Goal: Task Accomplishment & Management: Manage account settings

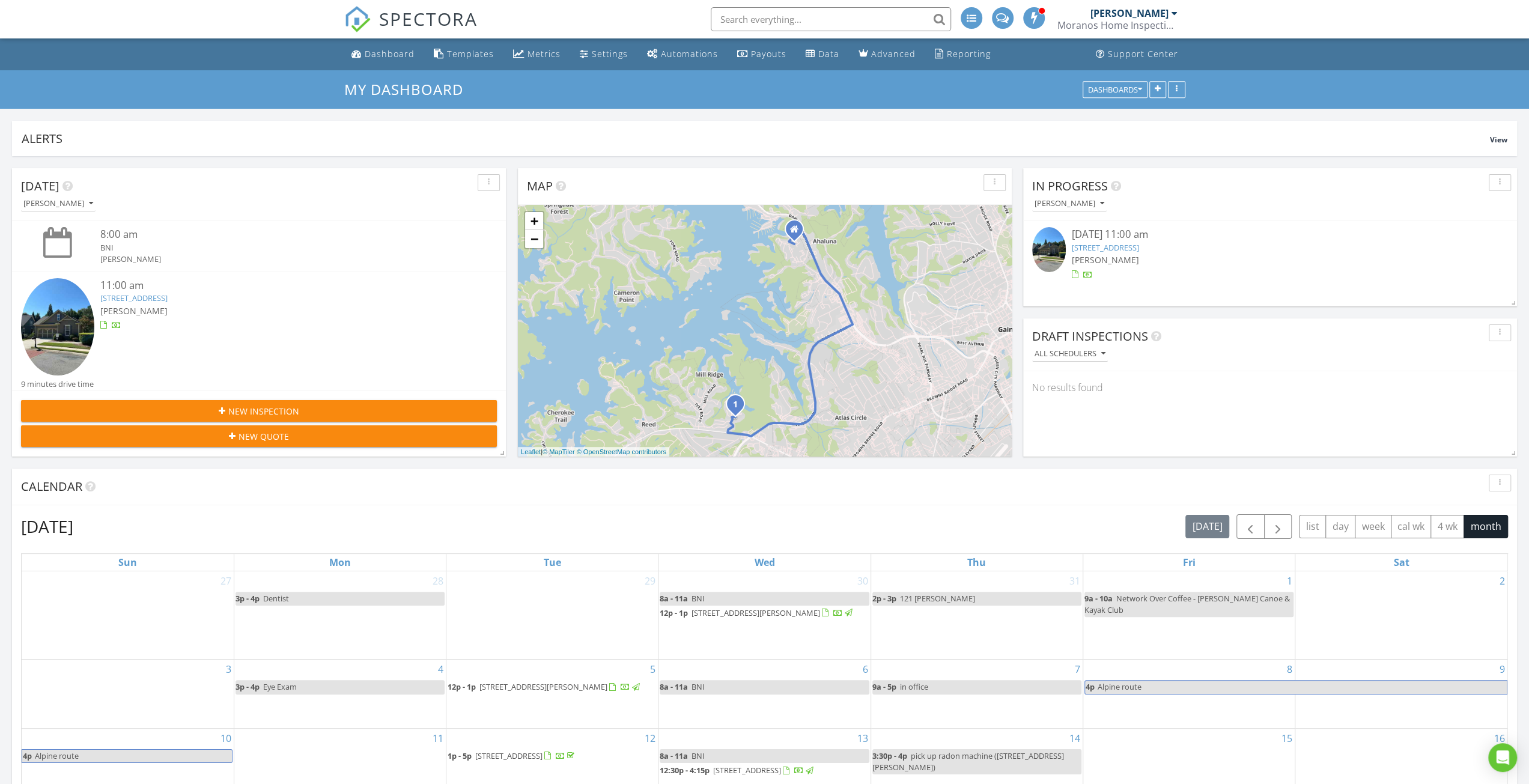
scroll to position [258, 494]
click at [1139, 247] on link "3134 Scarlet Oak Ln, Gainesville, GA 30504" at bounding box center [1105, 248] width 68 height 11
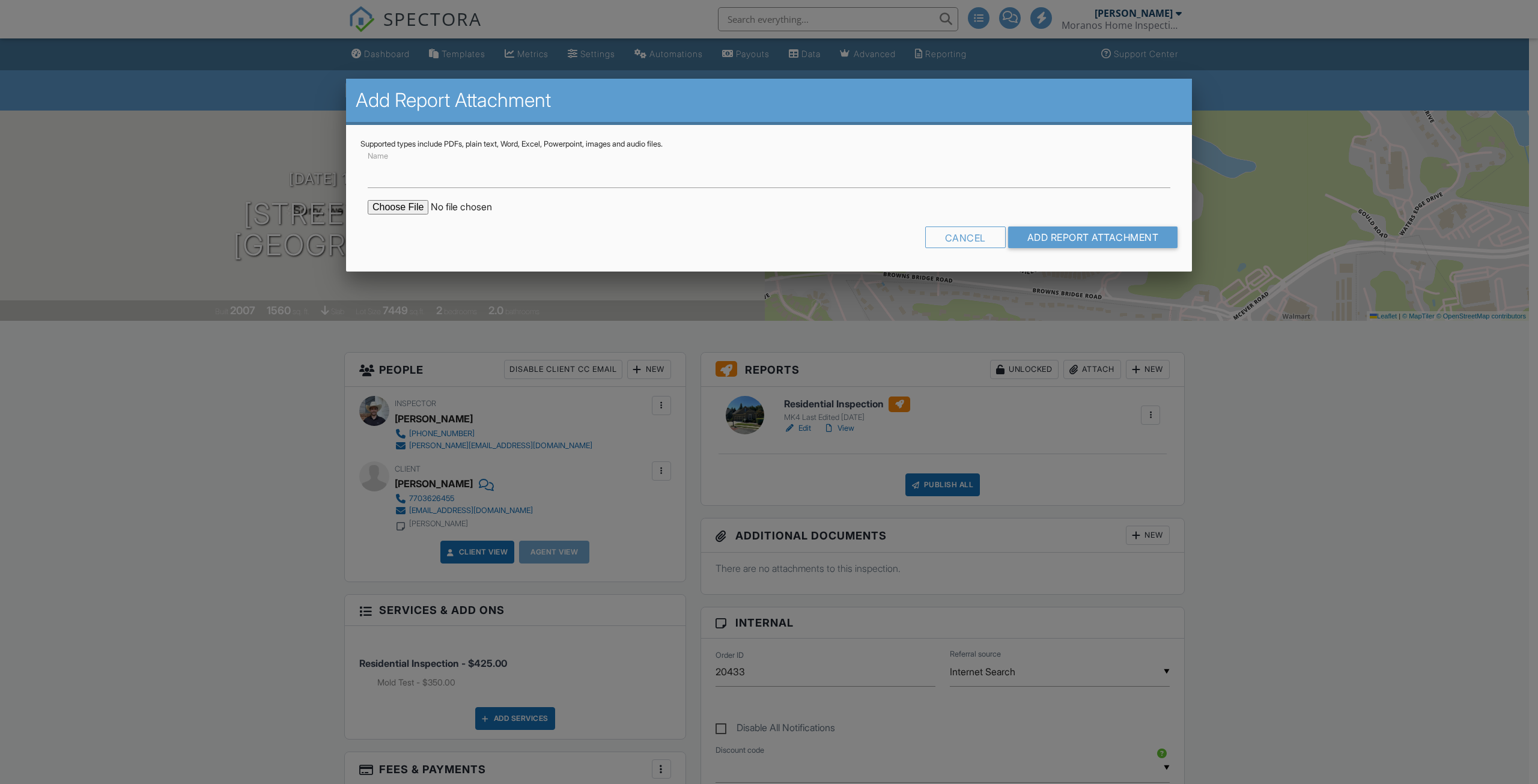
click at [381, 210] on input "file" at bounding box center [470, 207] width 205 height 14
type input "C:\fakepath\3134 Scarlet Oak Ln Lab Results.pdf"
click at [632, 181] on input "Name" at bounding box center [769, 174] width 803 height 30
type input "Mold Test Results"
click at [1063, 234] on input "Add Report Attachment" at bounding box center [1094, 237] width 170 height 22
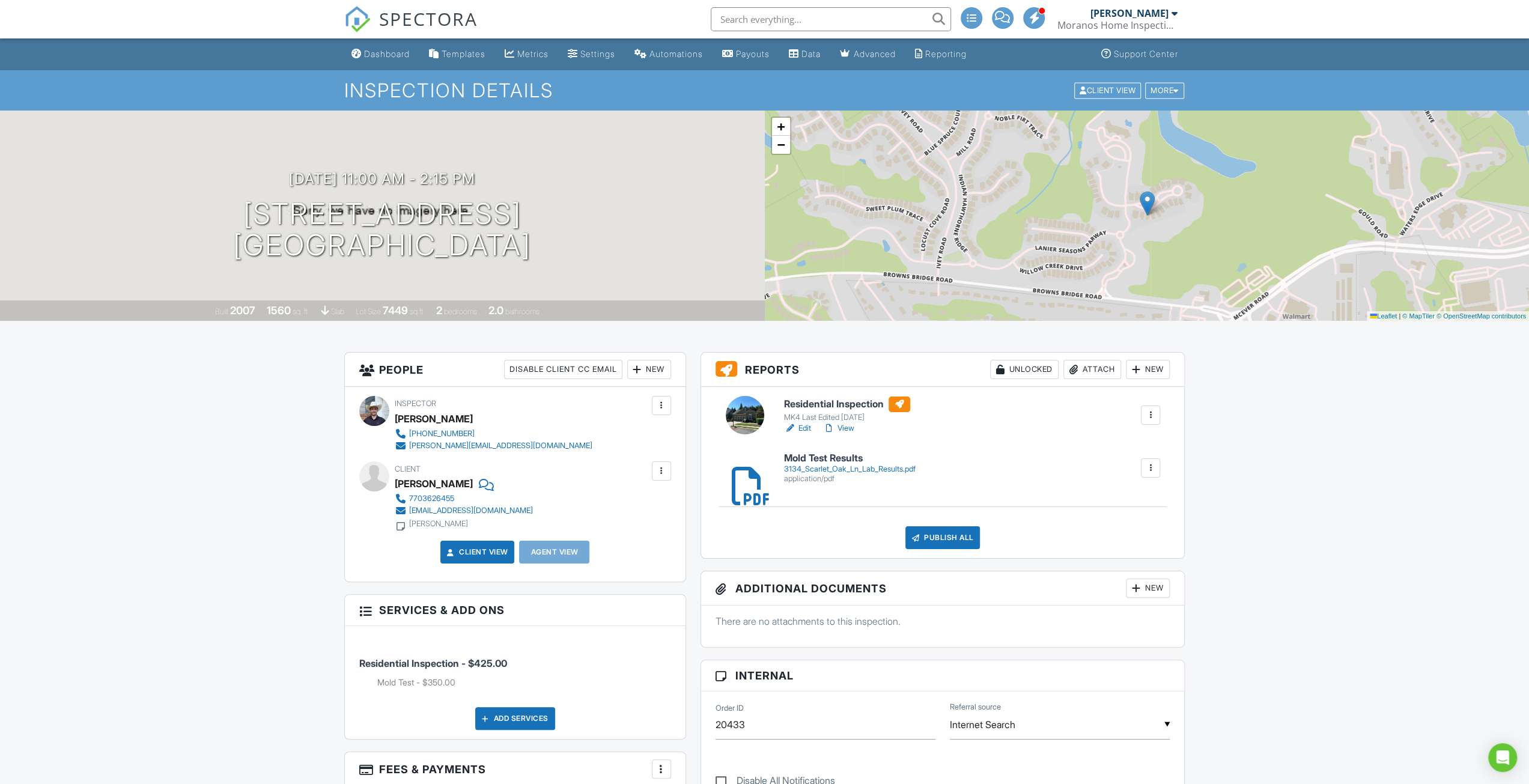
click at [843, 431] on link "View" at bounding box center [839, 428] width 32 height 12
click at [1107, 368] on div "Attach" at bounding box center [1093, 370] width 58 height 19
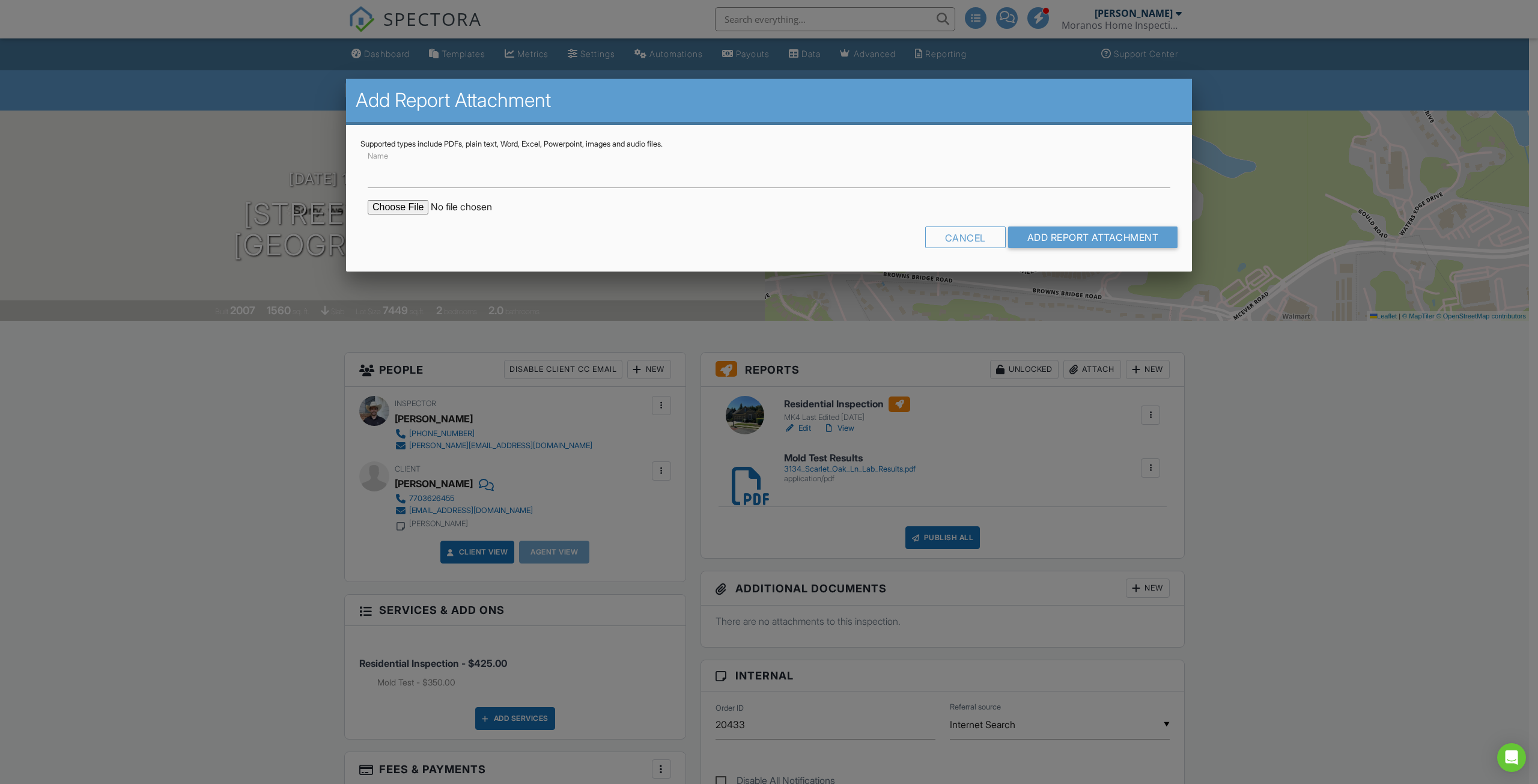
click at [398, 205] on input "file" at bounding box center [470, 207] width 205 height 14
type input "C:\fakepath\84456.jpg"
click at [740, 172] on input "Name" at bounding box center [769, 174] width 803 height 30
type input "Floor Plan"
click at [1017, 241] on input "Add Report Attachment" at bounding box center [1094, 237] width 170 height 22
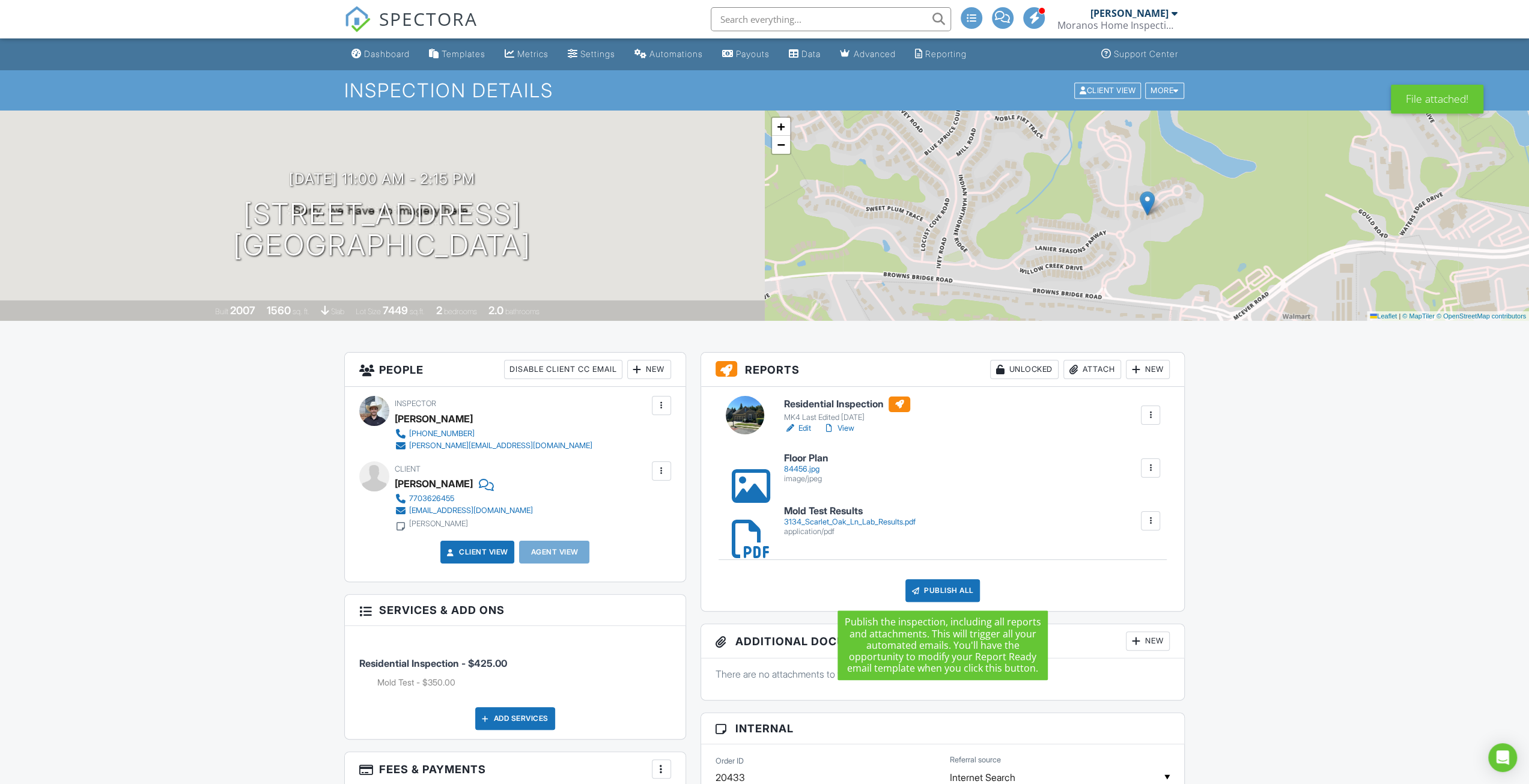
click at [948, 588] on div "Publish All" at bounding box center [943, 590] width 76 height 23
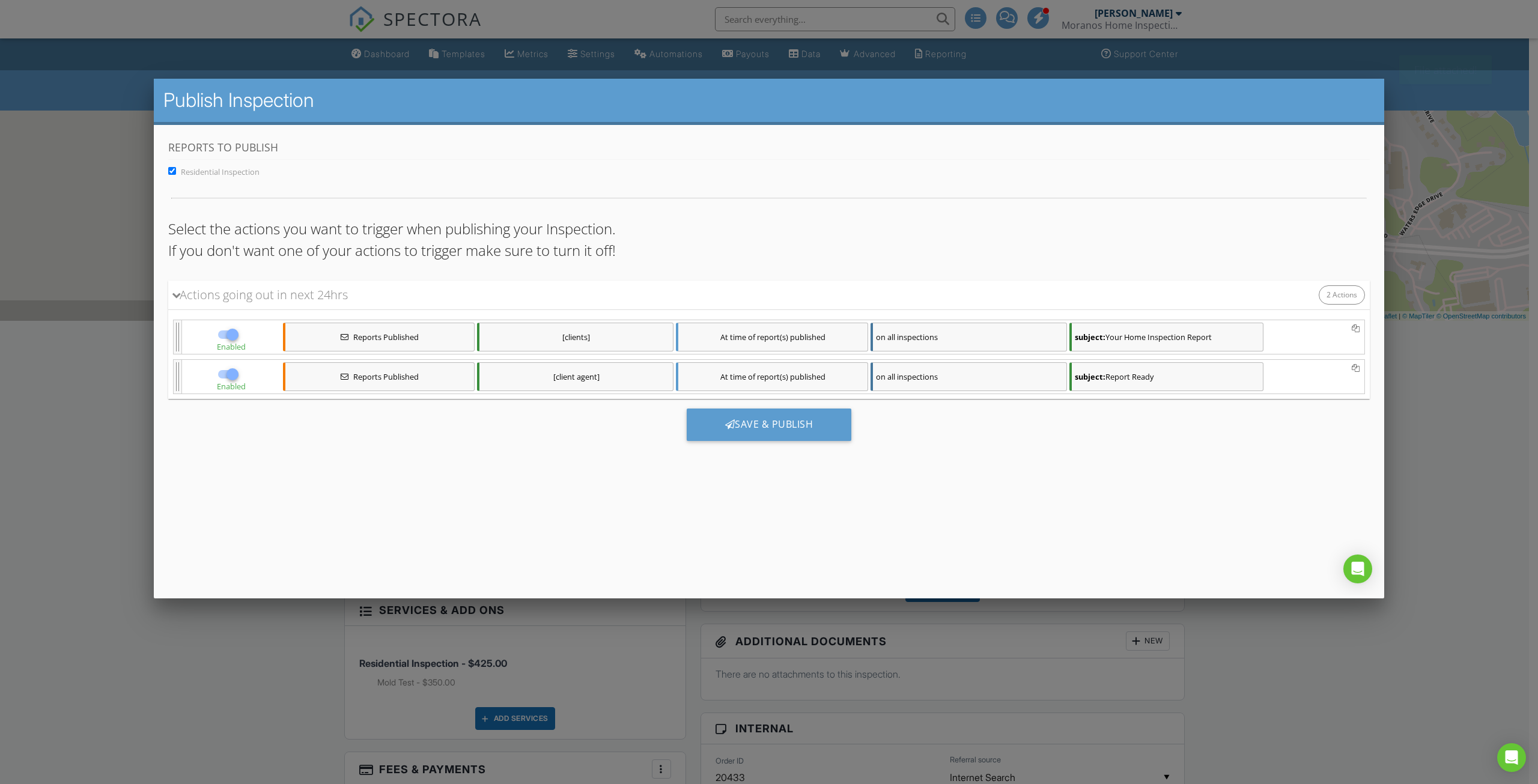
click at [1166, 339] on div "subject: Your Home Inspection Report" at bounding box center [1166, 336] width 194 height 29
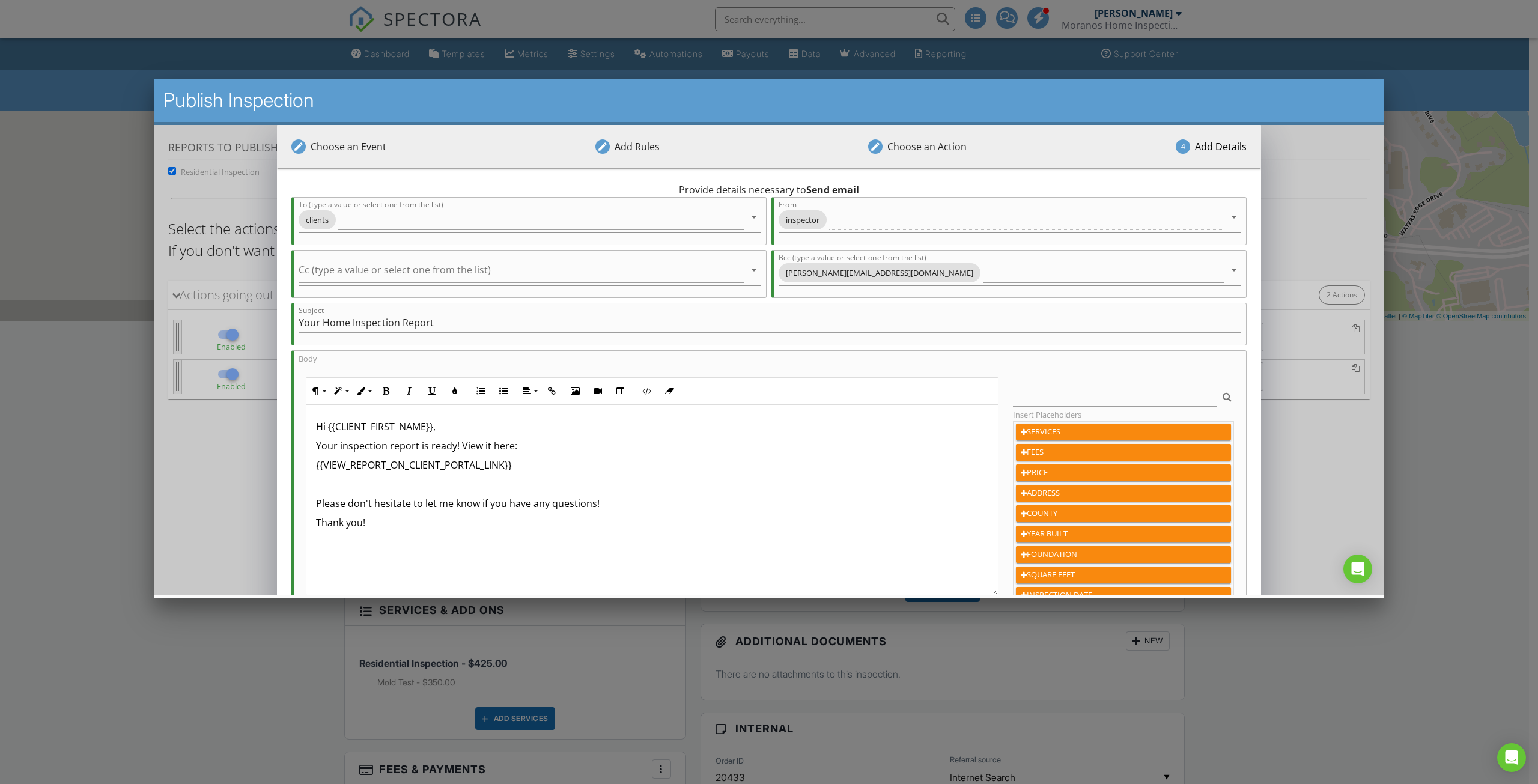
click at [528, 446] on p "Your inspection report is ready! View it here:" at bounding box center [653, 445] width 673 height 14
click at [419, 551] on div "Hi {{CLIENT_FIRST_NAME}}, Your inspection report is ready! View it here: {{VIEW…" at bounding box center [652, 499] width 691 height 191
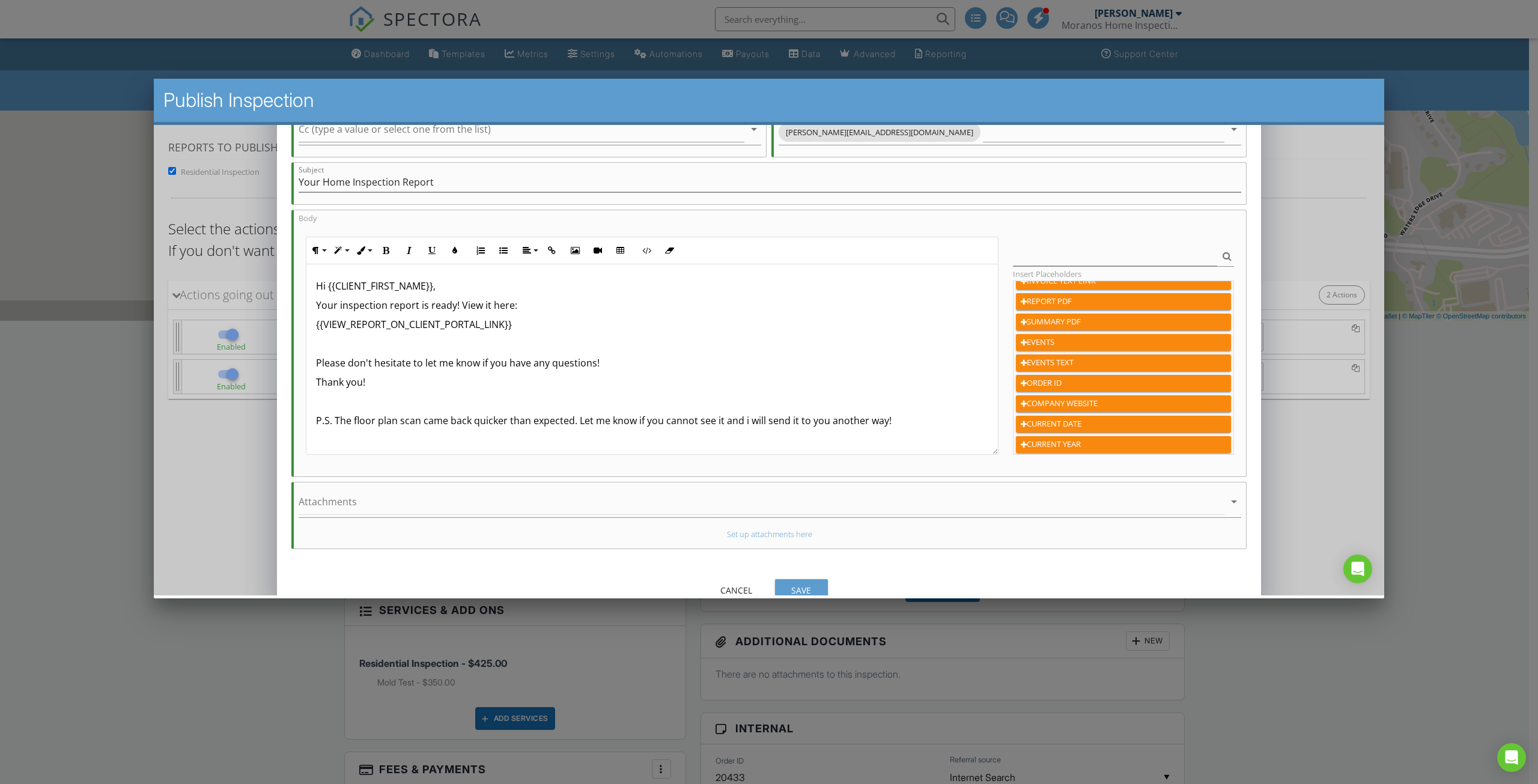
scroll to position [159, 0]
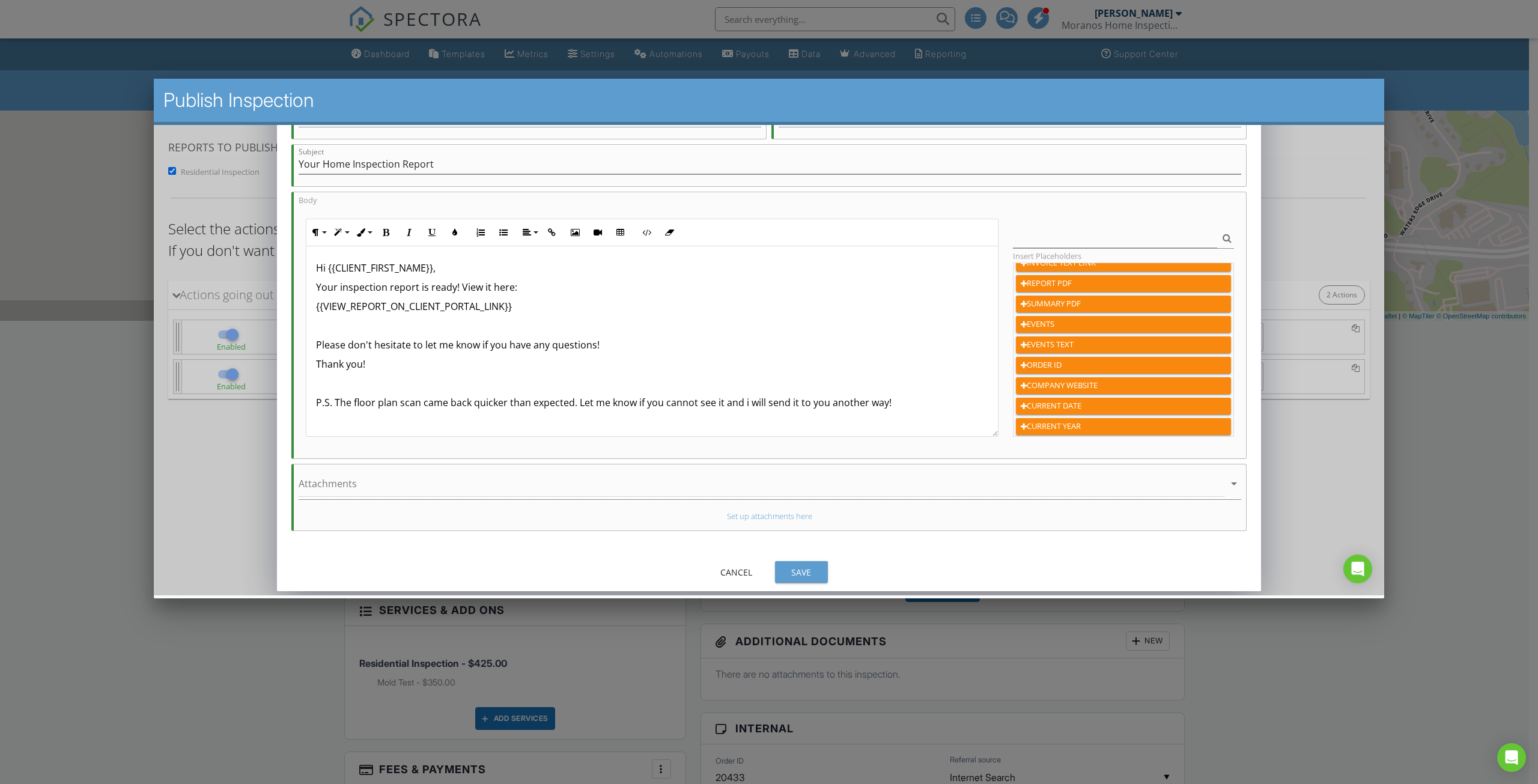
click at [574, 403] on p "P.S. The floor plan scan came back quicker than expected. Let me know if you ca…" at bounding box center [653, 401] width 673 height 14
click at [794, 572] on div "Save" at bounding box center [801, 572] width 33 height 12
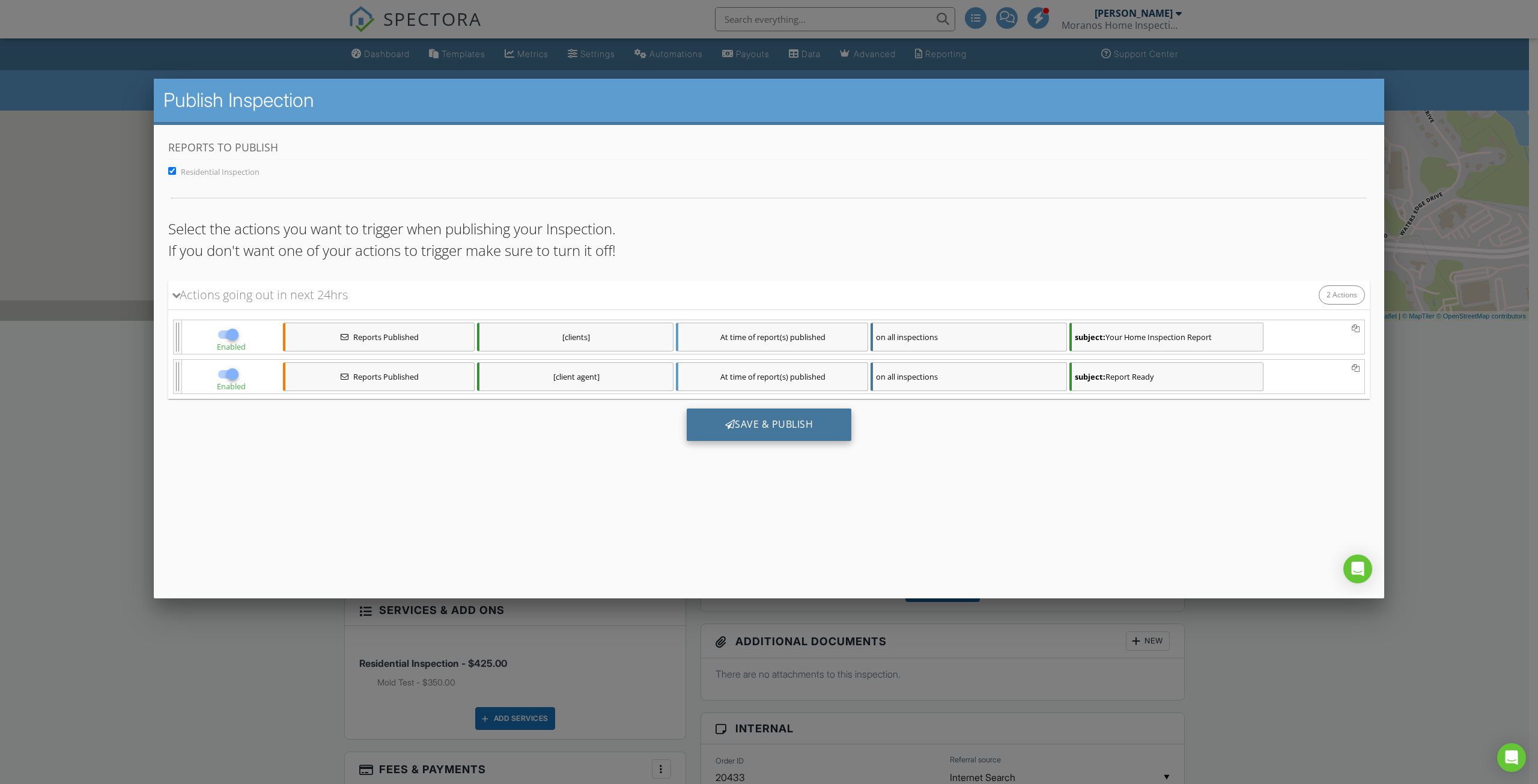
click at [806, 436] on div "Save & Publish" at bounding box center [769, 424] width 165 height 32
